Goal: Task Accomplishment & Management: Complete application form

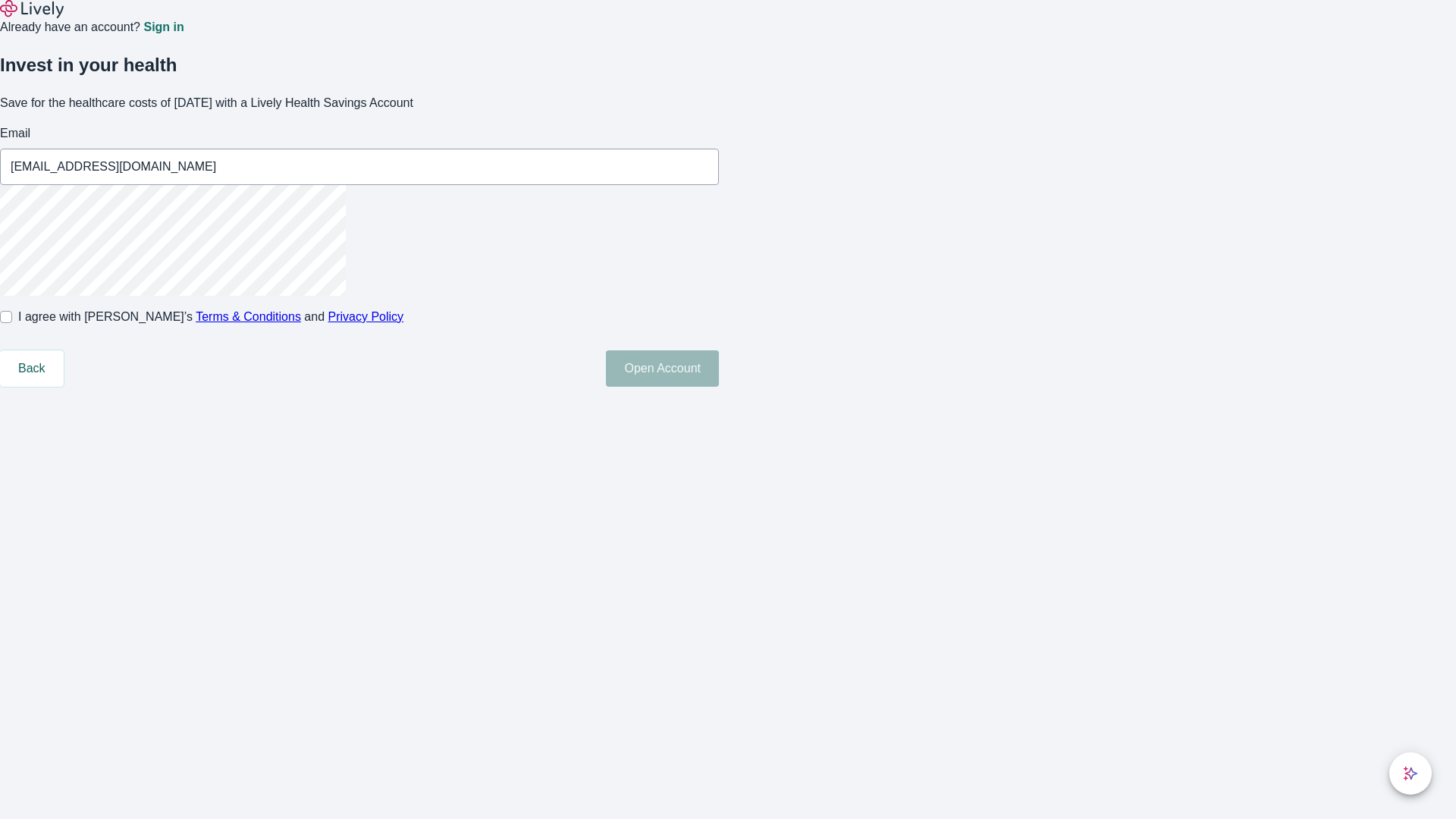
click at [12, 323] on input "I agree with Lively’s Terms & Conditions and Privacy Policy" at bounding box center [6, 317] width 12 height 12
checkbox input "true"
click at [719, 387] on button "Open Account" at bounding box center [662, 369] width 113 height 37
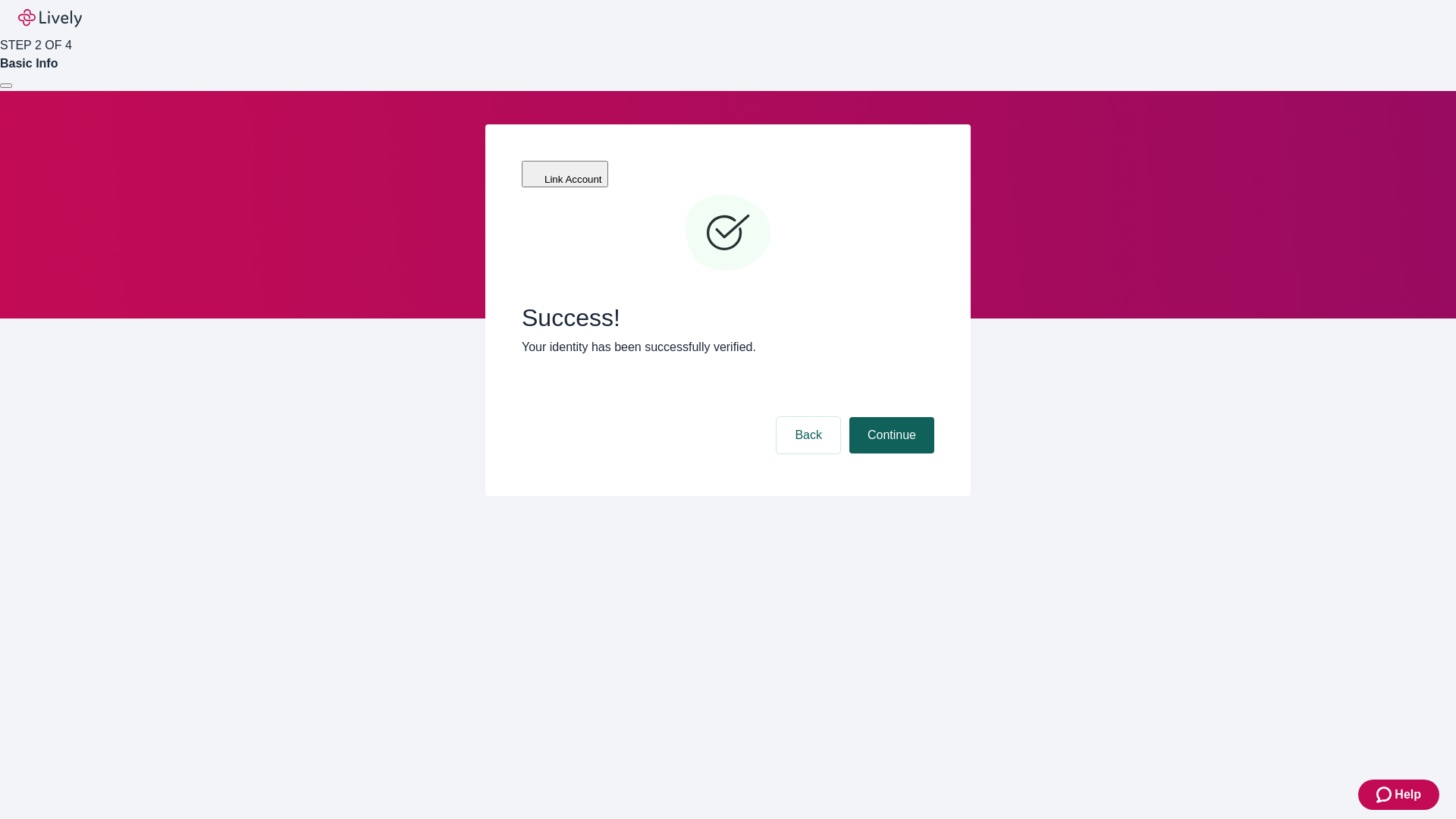
click at [889, 417] on button "Continue" at bounding box center [892, 435] width 85 height 37
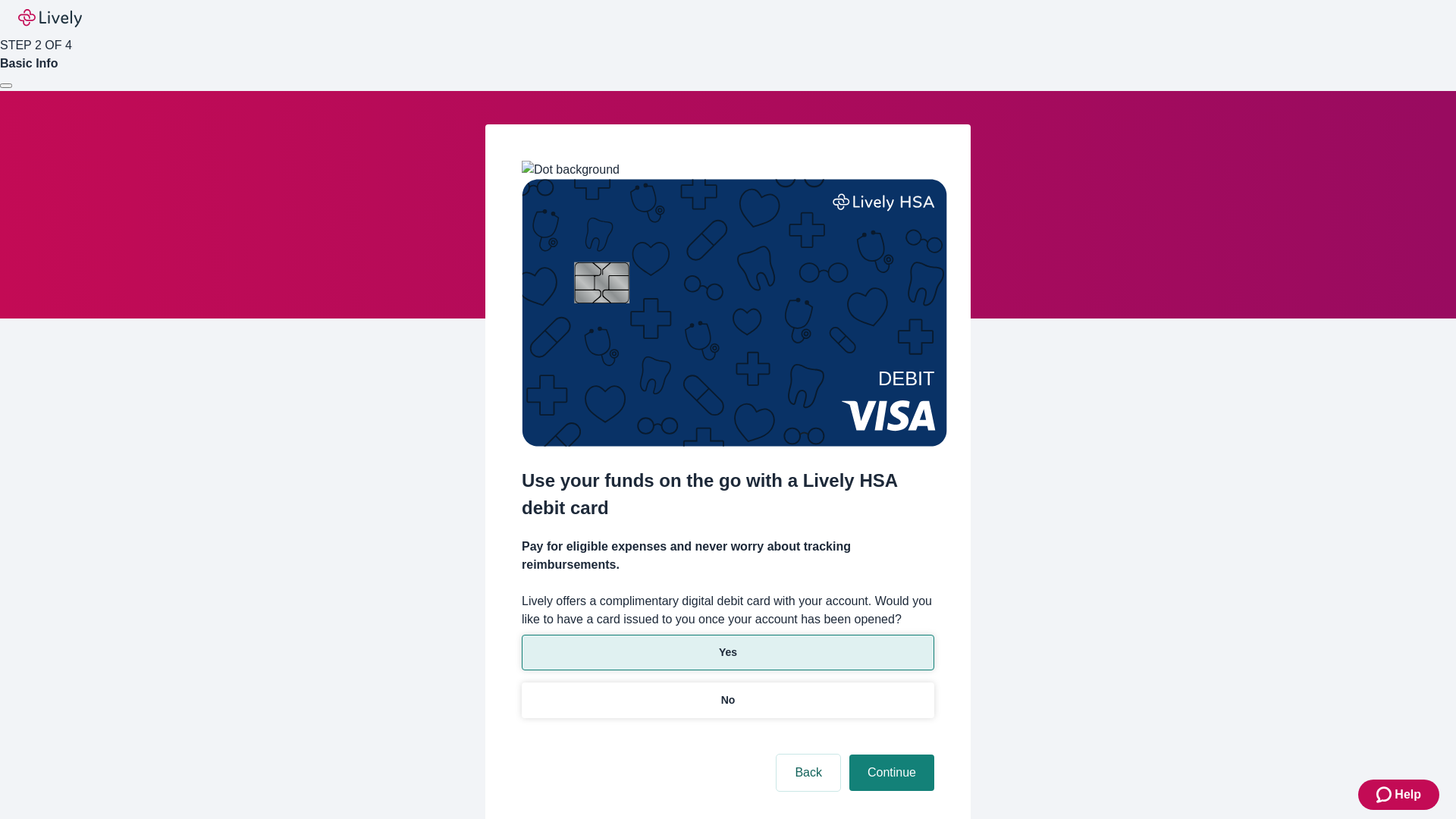
click at [727, 645] on p "Yes" at bounding box center [728, 652] width 18 height 16
click at [889, 755] on button "Continue" at bounding box center [892, 773] width 85 height 37
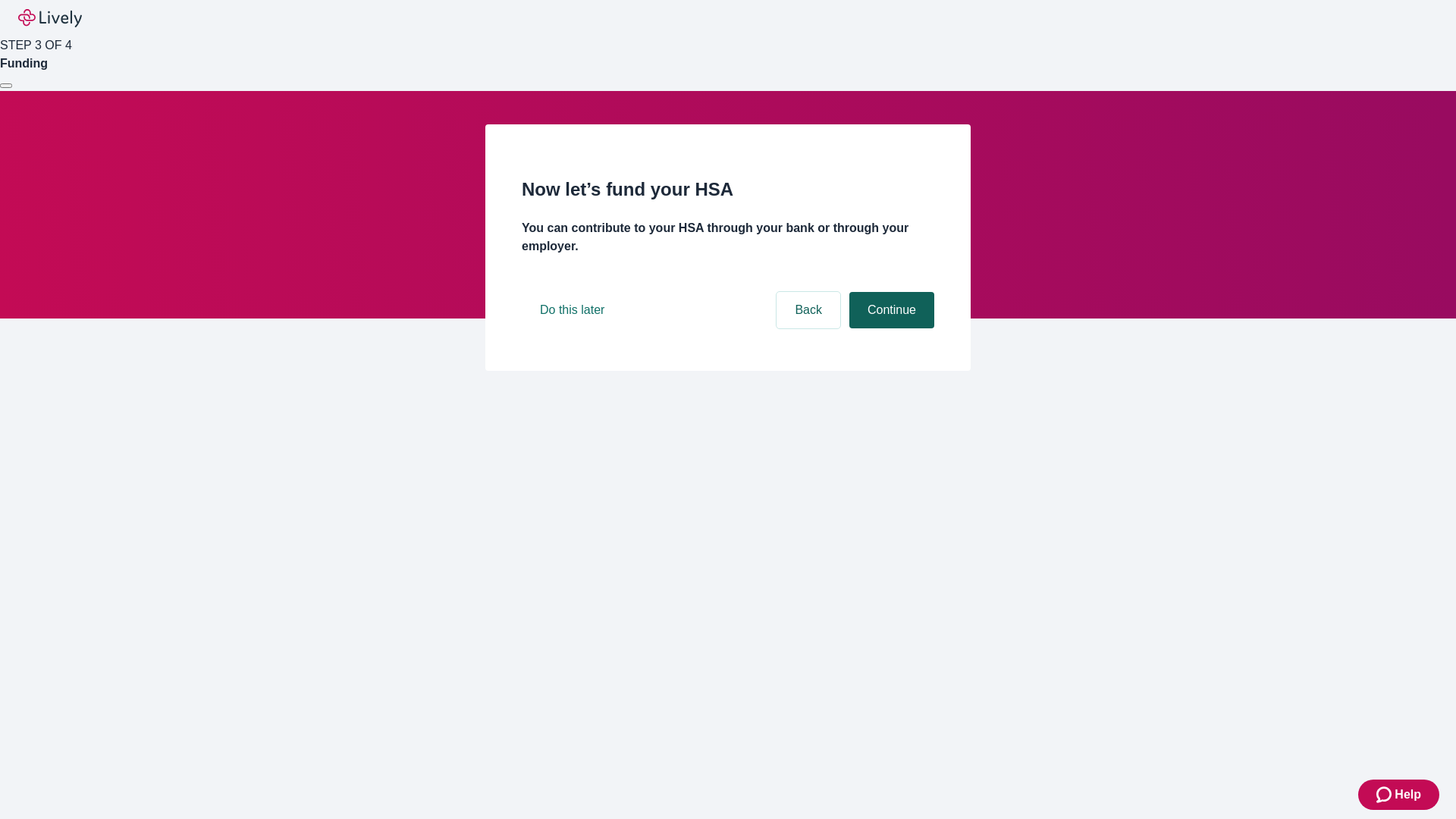
click at [889, 328] on button "Continue" at bounding box center [892, 310] width 85 height 37
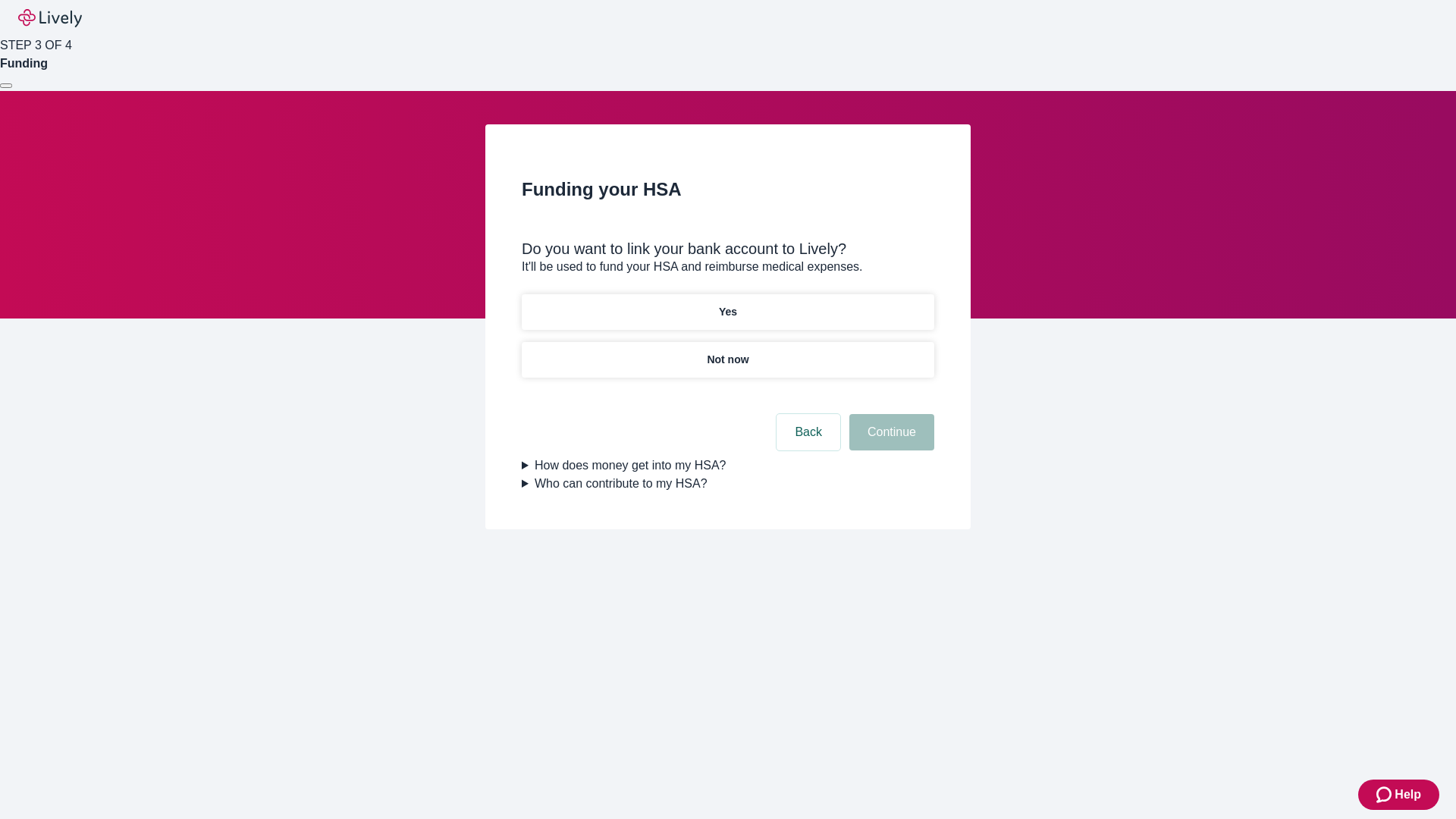
click at [727, 352] on p "Not now" at bounding box center [727, 359] width 42 height 16
click at [889, 441] on button "Continue" at bounding box center [892, 432] width 85 height 37
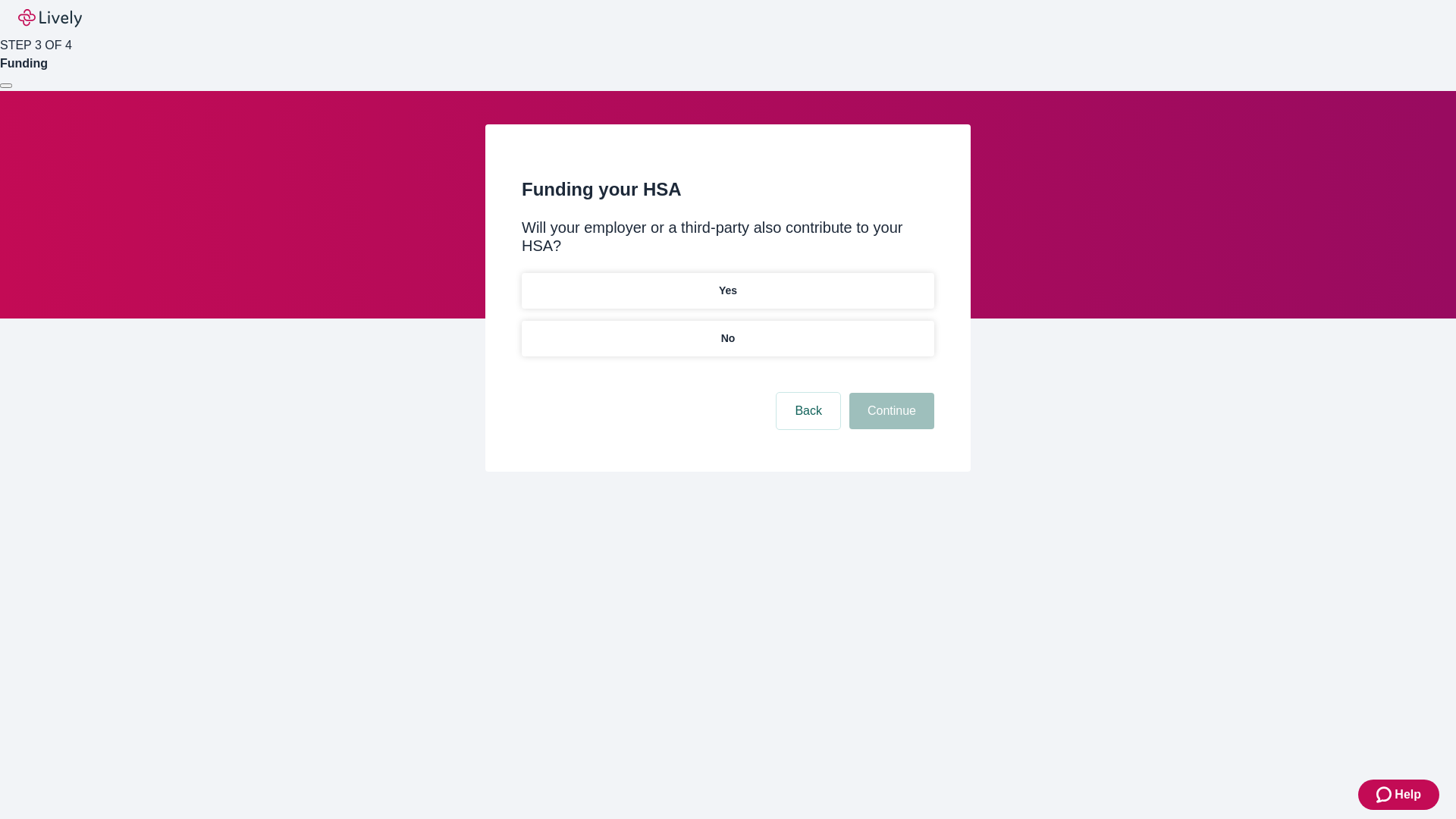
click at [727, 330] on p "No" at bounding box center [728, 338] width 15 height 16
click at [889, 393] on button "Continue" at bounding box center [892, 411] width 85 height 37
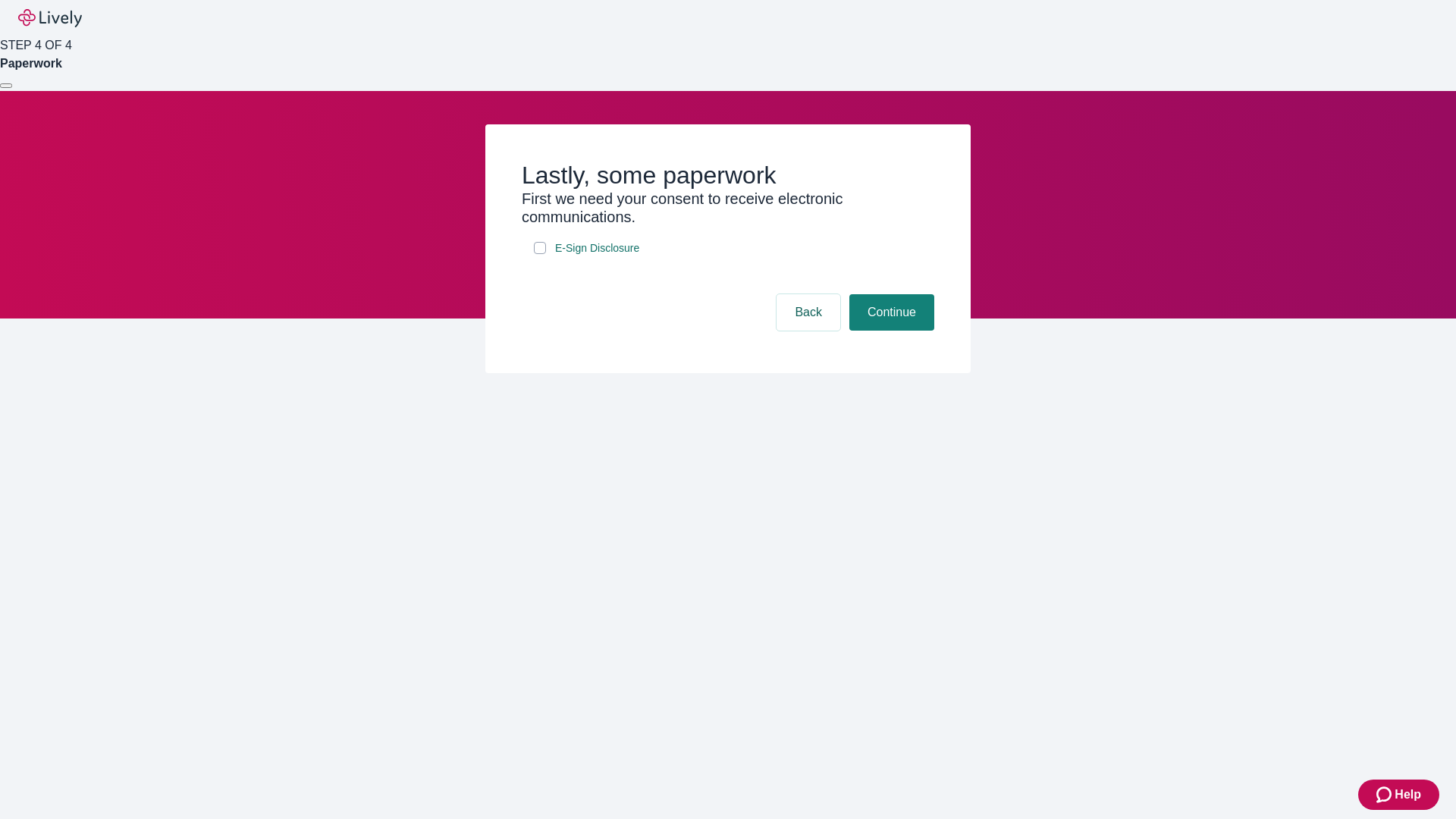
click at [540, 254] on input "E-Sign Disclosure" at bounding box center [540, 248] width 12 height 12
checkbox input "true"
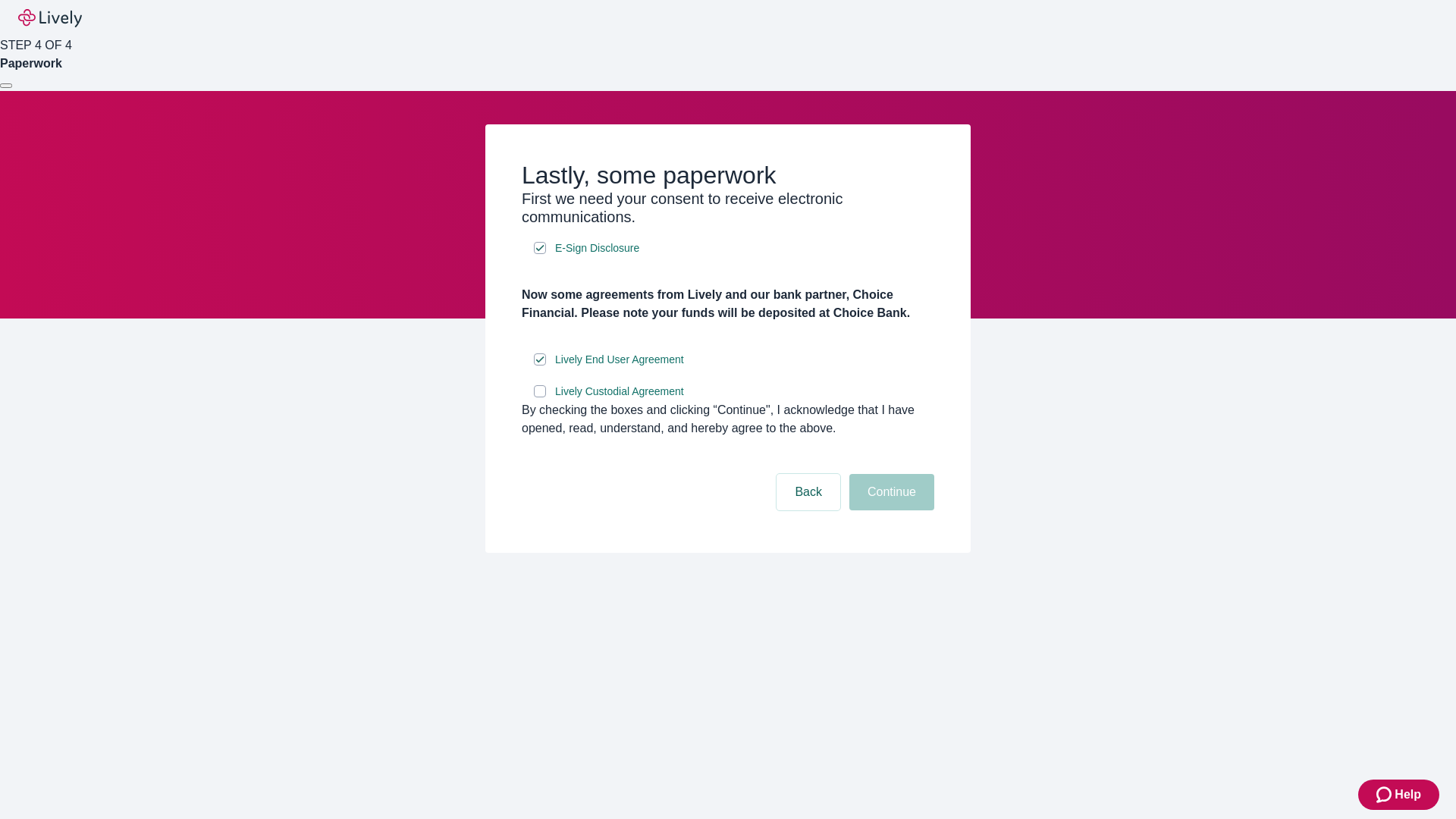
click at [540, 398] on input "Lively Custodial Agreement" at bounding box center [540, 392] width 12 height 12
checkbox input "true"
click at [889, 510] on button "Continue" at bounding box center [892, 492] width 85 height 37
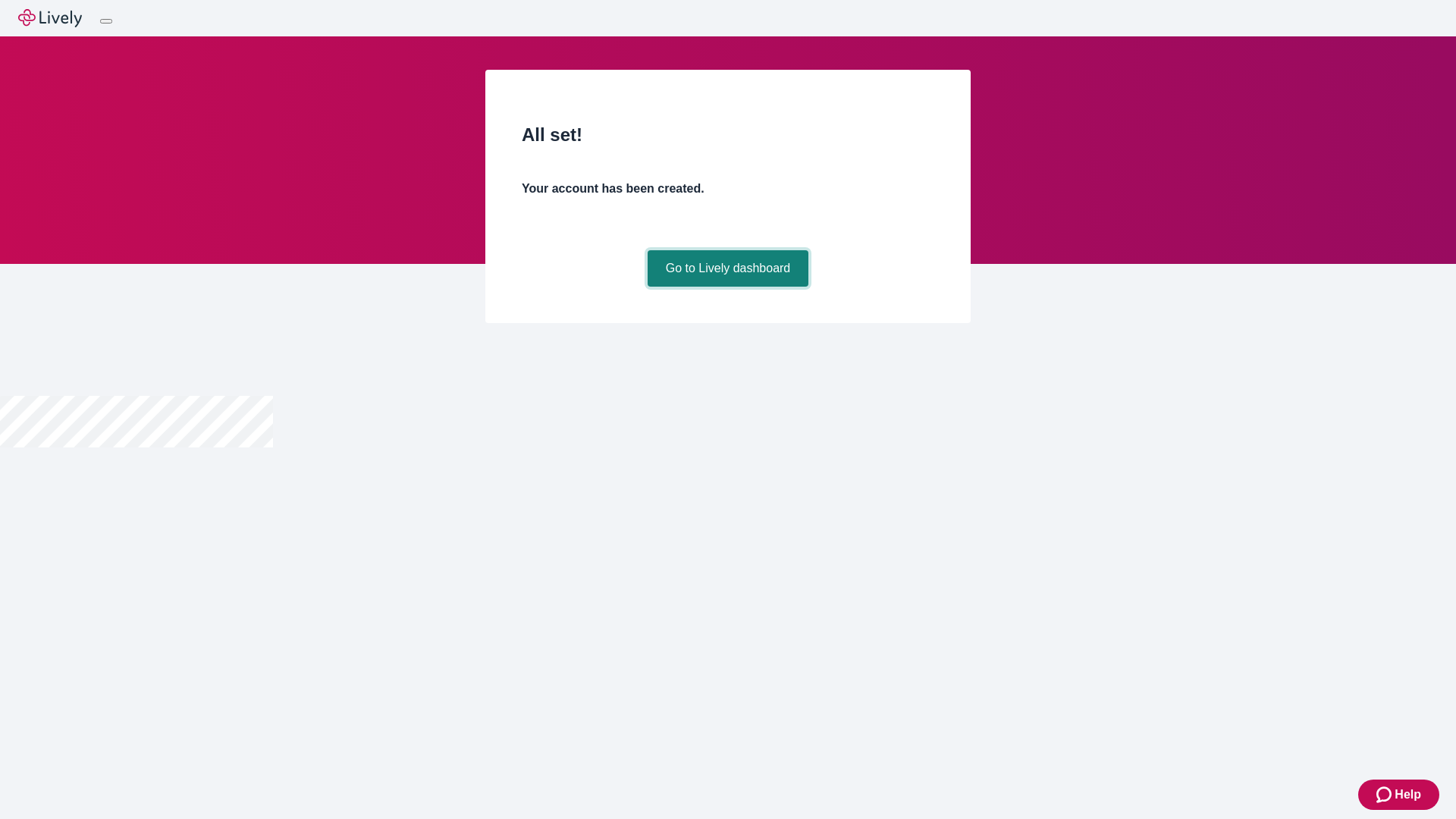
click at [727, 287] on link "Go to Lively dashboard" at bounding box center [728, 268] width 161 height 37
